Goal: Task Accomplishment & Management: Use online tool/utility

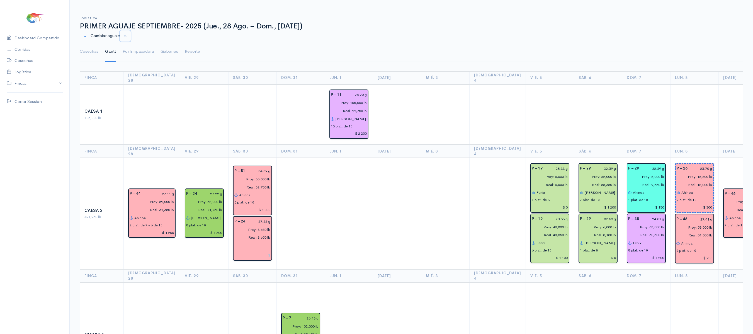
click at [131, 37] on button "button" at bounding box center [125, 35] width 11 height 11
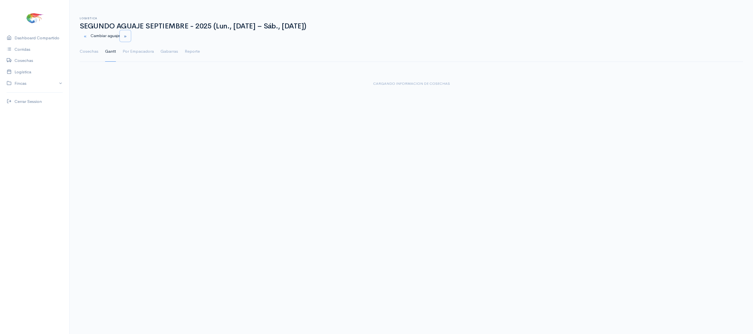
click at [131, 37] on button "button" at bounding box center [125, 35] width 11 height 11
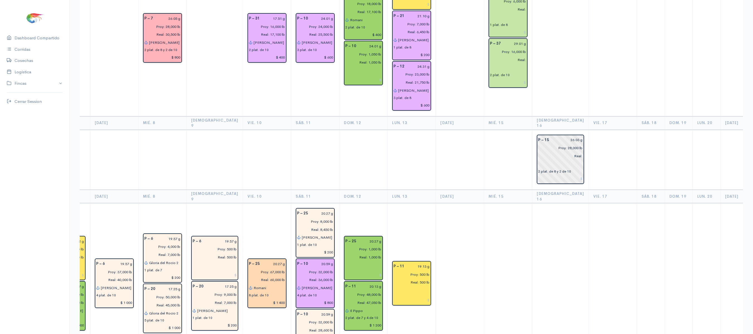
scroll to position [1155, 0]
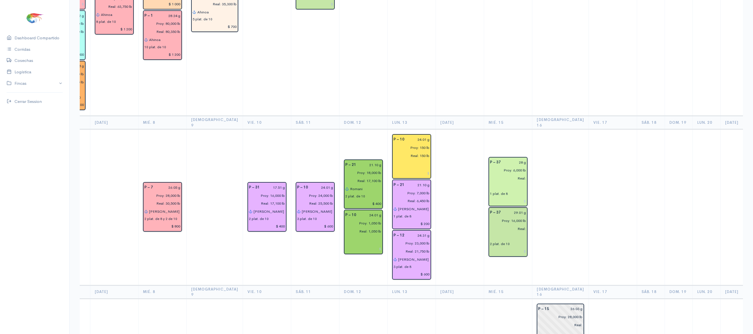
click at [504, 158] on input "28 g" at bounding box center [515, 162] width 22 height 8
click at [506, 158] on input "28 g" at bounding box center [515, 162] width 22 height 8
type input "27.91 g"
click at [506, 208] on input "29.01 g" at bounding box center [515, 212] width 22 height 8
type input "27.91 g"
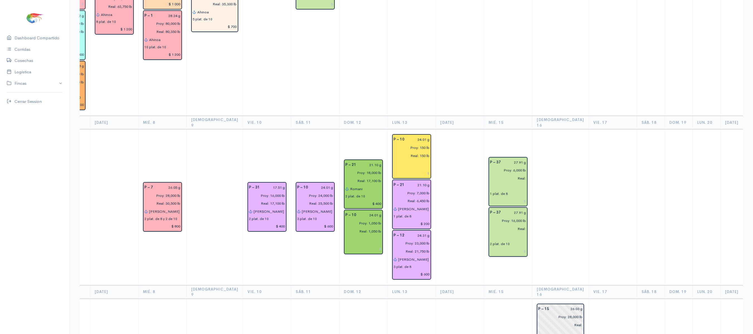
click at [538, 151] on td at bounding box center [560, 207] width 57 height 156
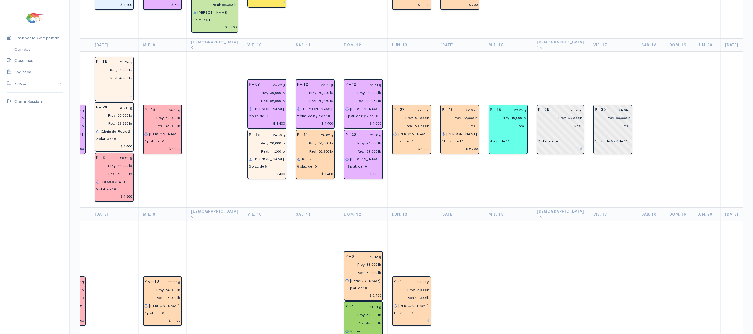
scroll to position [0, 0]
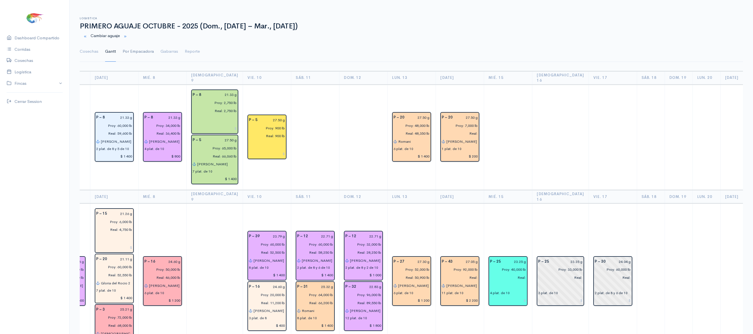
click at [135, 50] on link "Por Empacadora" at bounding box center [138, 52] width 31 height 20
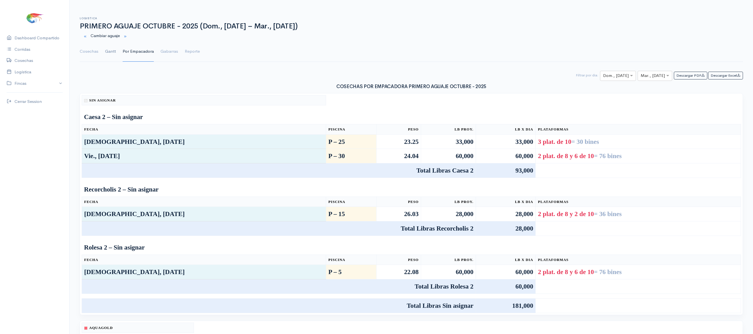
click at [115, 50] on link "Gantt" at bounding box center [110, 52] width 11 height 20
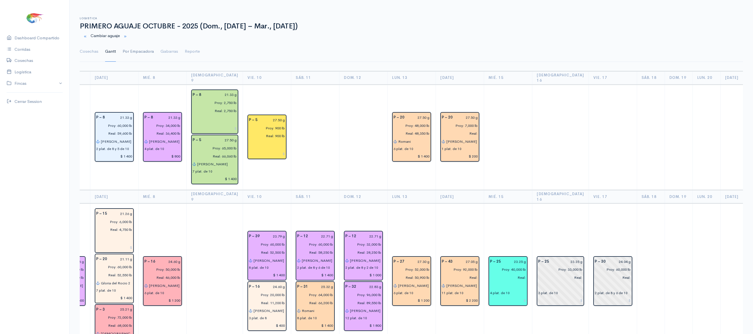
click at [123, 51] on link "Por Empacadora" at bounding box center [138, 52] width 31 height 20
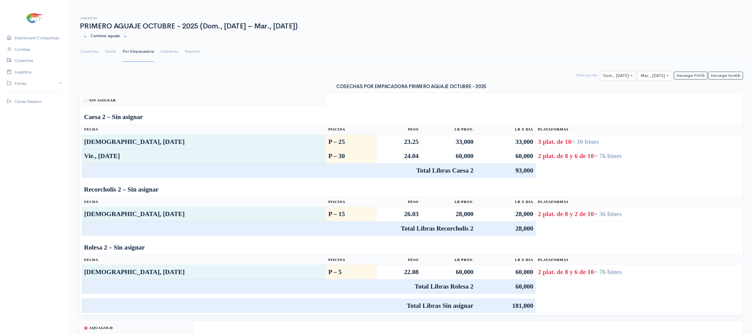
click at [607, 79] on input "text" at bounding box center [613, 75] width 20 height 7
type input "14"
click at [670, 80] on div "Descargar PDF Descargar Excel × Mar., [DATE] × Mar., [DATE] Filtrar por dia:" at bounding box center [411, 76] width 670 height 10
click at [656, 77] on input "text" at bounding box center [650, 75] width 18 height 7
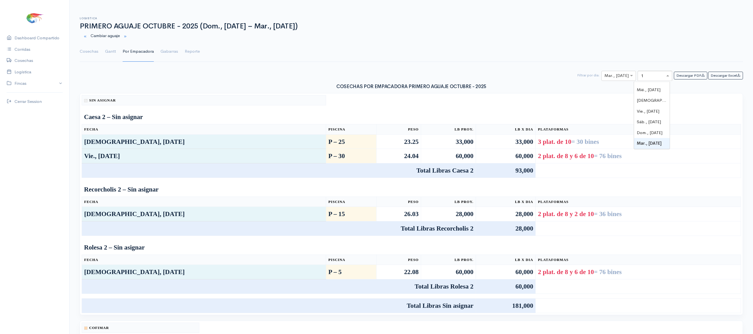
scroll to position [62, 0]
type input "14"
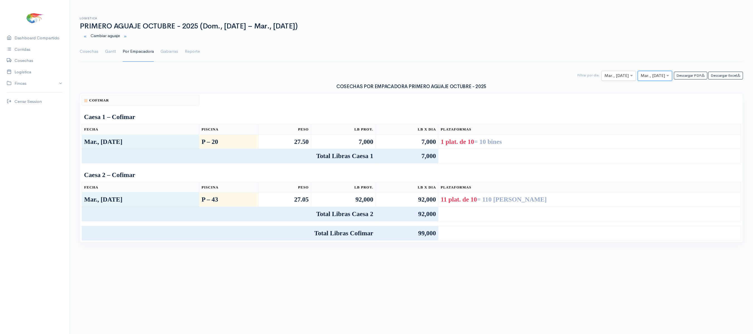
click at [611, 76] on input "text" at bounding box center [613, 75] width 18 height 7
type input "15"
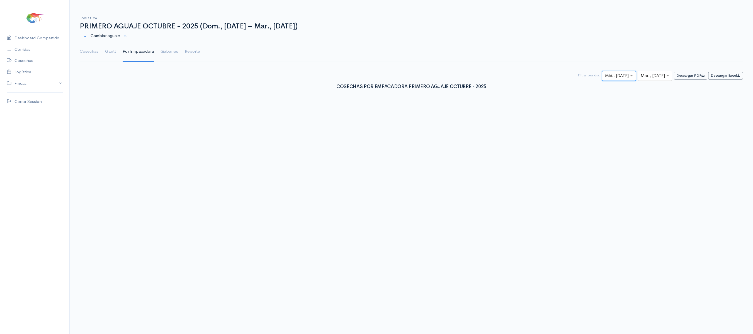
click at [648, 78] on input "text" at bounding box center [650, 75] width 18 height 7
type input "15"
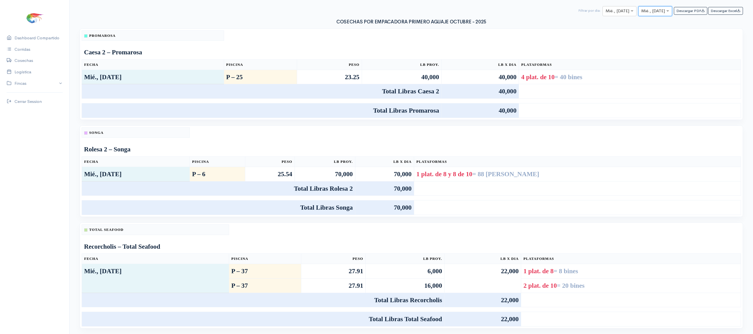
scroll to position [0, 0]
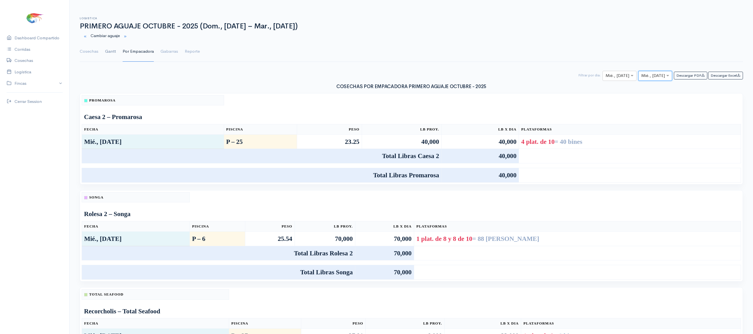
click at [109, 55] on link "Gantt" at bounding box center [110, 52] width 11 height 20
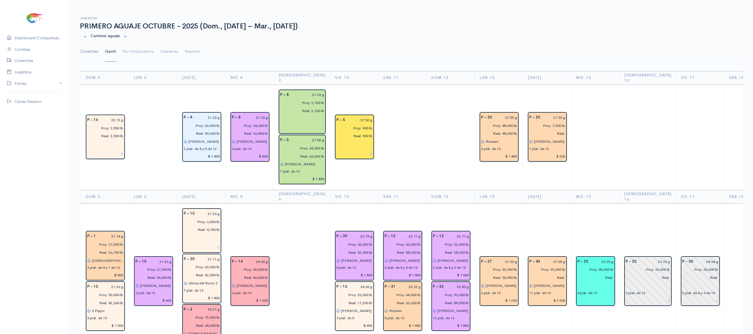
click at [92, 48] on link "Cosechas" at bounding box center [89, 52] width 19 height 20
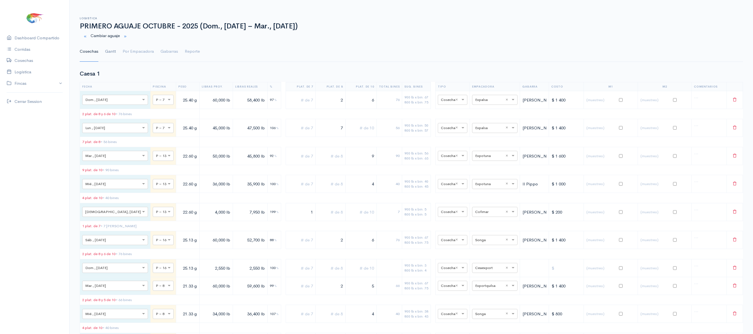
click at [110, 50] on link "Gantt" at bounding box center [110, 52] width 11 height 20
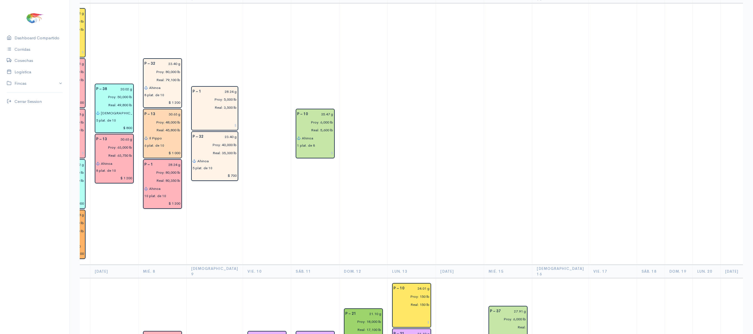
scroll to position [1333, 0]
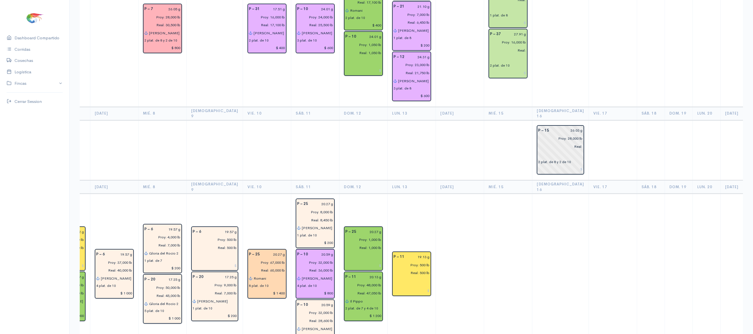
drag, startPoint x: 508, startPoint y: 169, endPoint x: 440, endPoint y: 128, distance: 79.8
click at [440, 180] on th "[DATE]" at bounding box center [460, 186] width 48 height 13
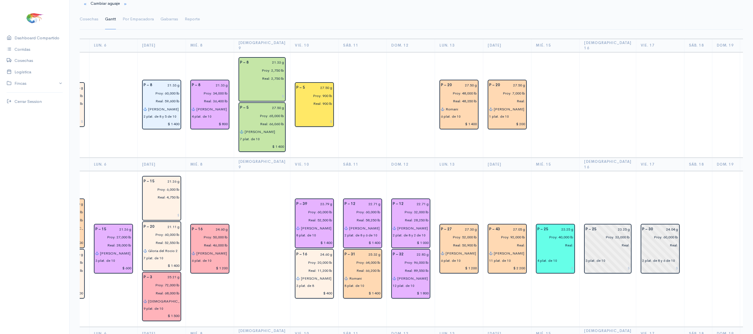
scroll to position [0, 0]
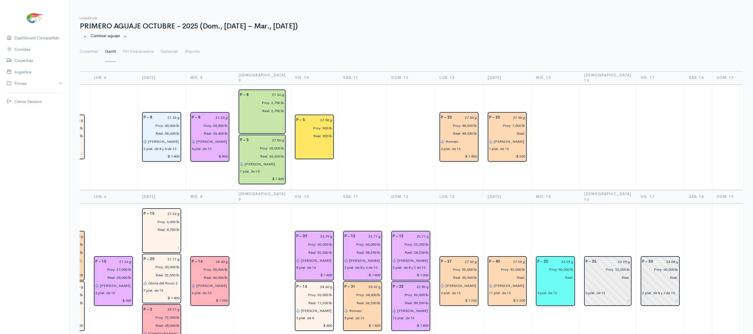
click at [545, 266] on input "Proy: 40,000 lb" at bounding box center [554, 270] width 40 height 8
click at [550, 266] on input "Proy: 36,000 lb" at bounding box center [554, 270] width 40 height 8
type input "Proy: 36,500 lb"
click at [594, 266] on input "Proy: 33,000 lb" at bounding box center [606, 270] width 48 height 8
type input "Proy: 36,500 lb"
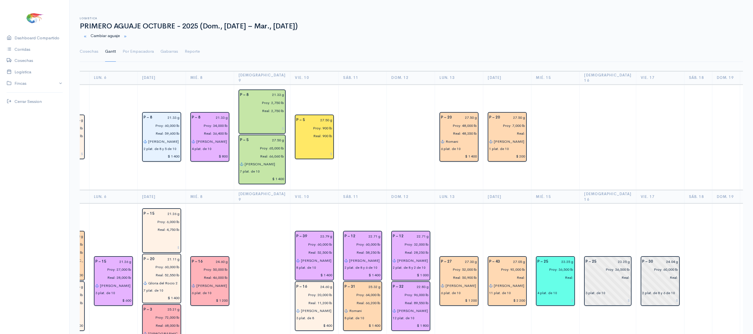
click at [602, 181] on td at bounding box center [608, 137] width 57 height 106
click at [85, 52] on link "Cosechas" at bounding box center [89, 52] width 19 height 20
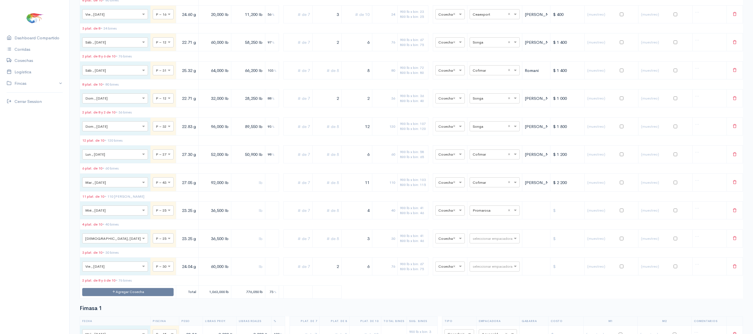
scroll to position [784, 0]
click at [484, 214] on input "text" at bounding box center [490, 211] width 34 height 6
type input "son"
click at [481, 259] on div "Songa" at bounding box center [489, 259] width 50 height 11
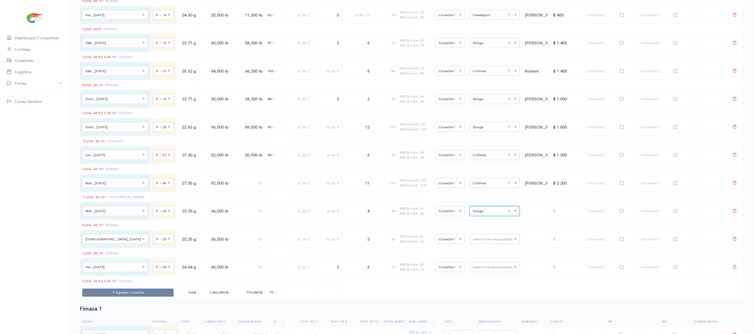
click at [475, 244] on div "seleccionar empacadora" at bounding box center [495, 239] width 50 height 10
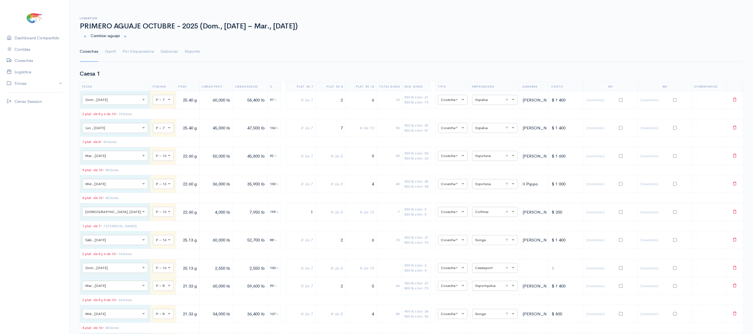
click at [104, 61] on ul "Cosechas Gantt Por Empacadora Gabarras Reporte" at bounding box center [411, 52] width 663 height 20
click at [110, 55] on link "Gantt" at bounding box center [110, 52] width 11 height 20
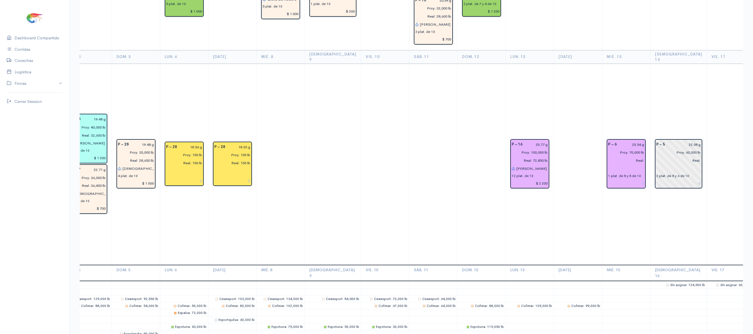
scroll to position [1638, 0]
click at [623, 140] on input "25.54 g" at bounding box center [632, 144] width 24 height 8
type input "24.03 g"
click at [602, 131] on td "P – 6 24.03 g Proy: 70,000 lb Real: 1 plat. de 8 y 8 de 10" at bounding box center [626, 163] width 48 height 201
